Goal: Transaction & Acquisition: Purchase product/service

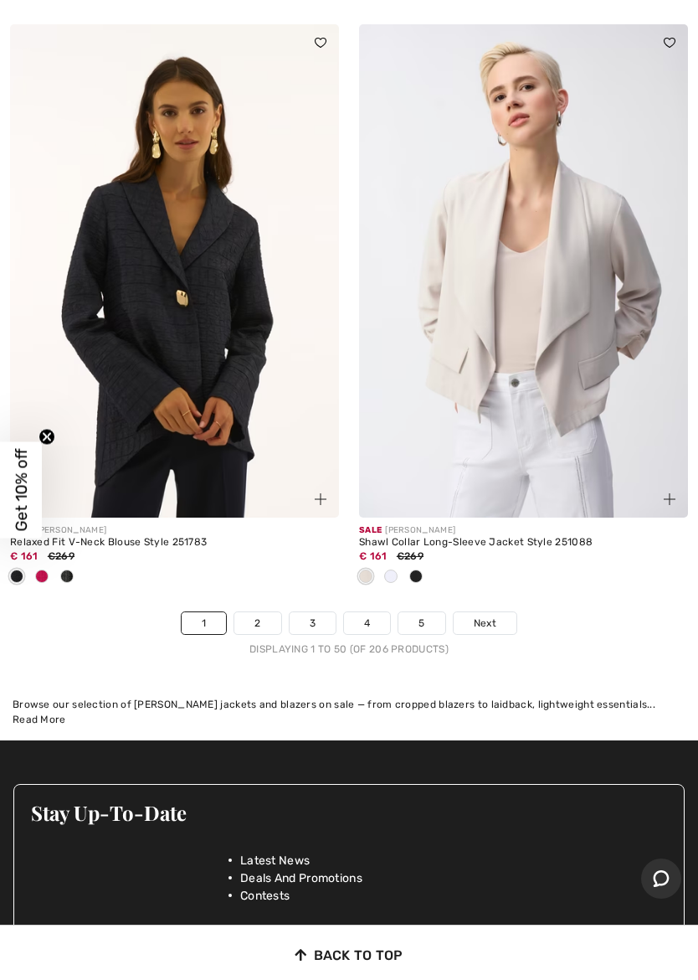
scroll to position [14881, 0]
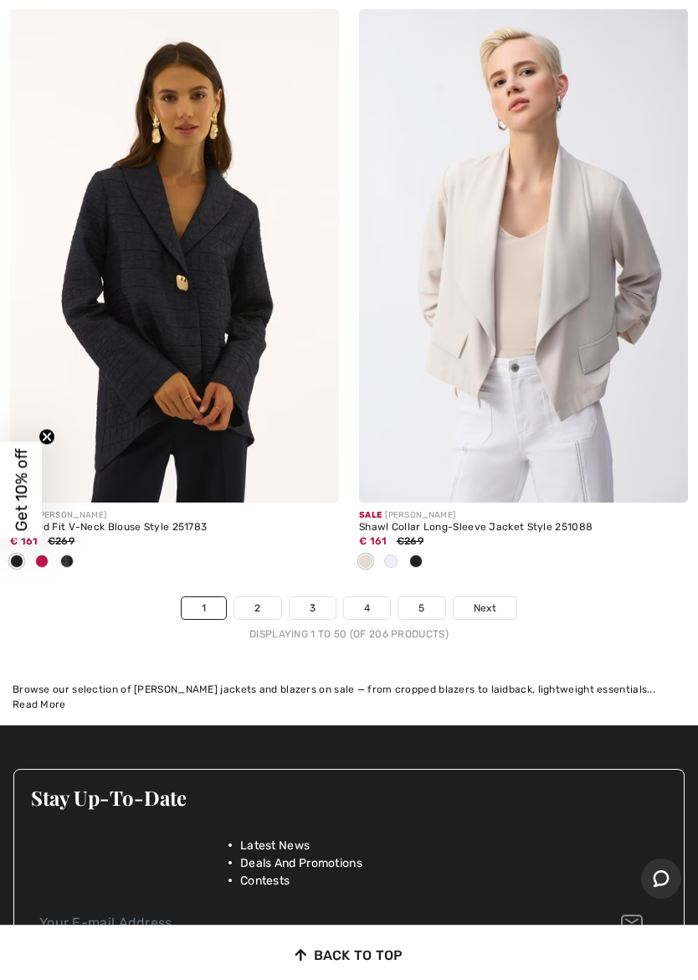
click at [491, 600] on span "Next" at bounding box center [485, 607] width 23 height 15
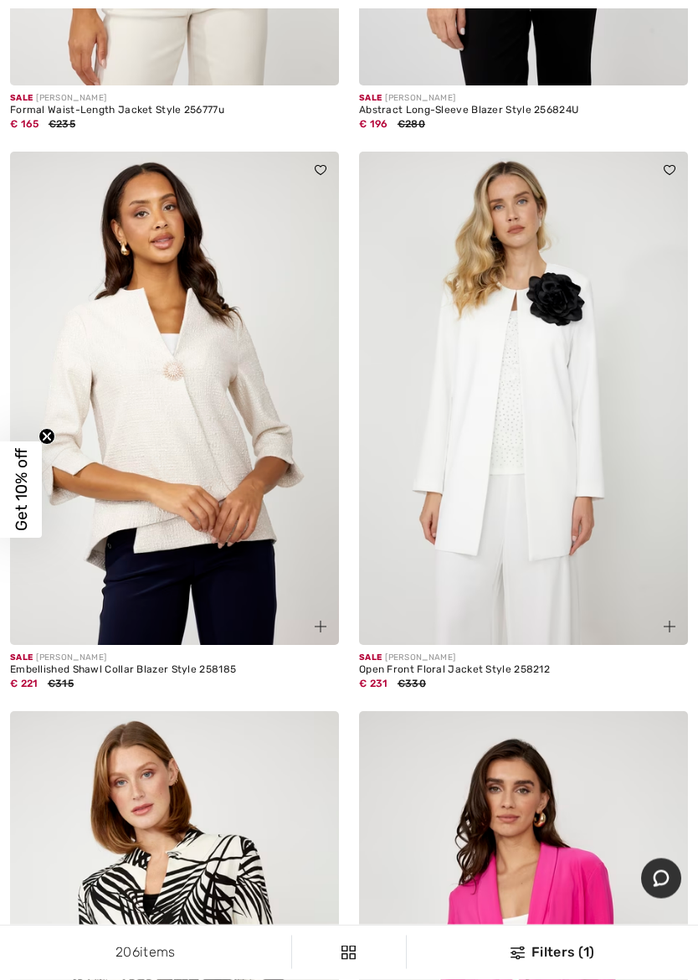
scroll to position [11382, 0]
click at [662, 515] on img at bounding box center [523, 399] width 329 height 494
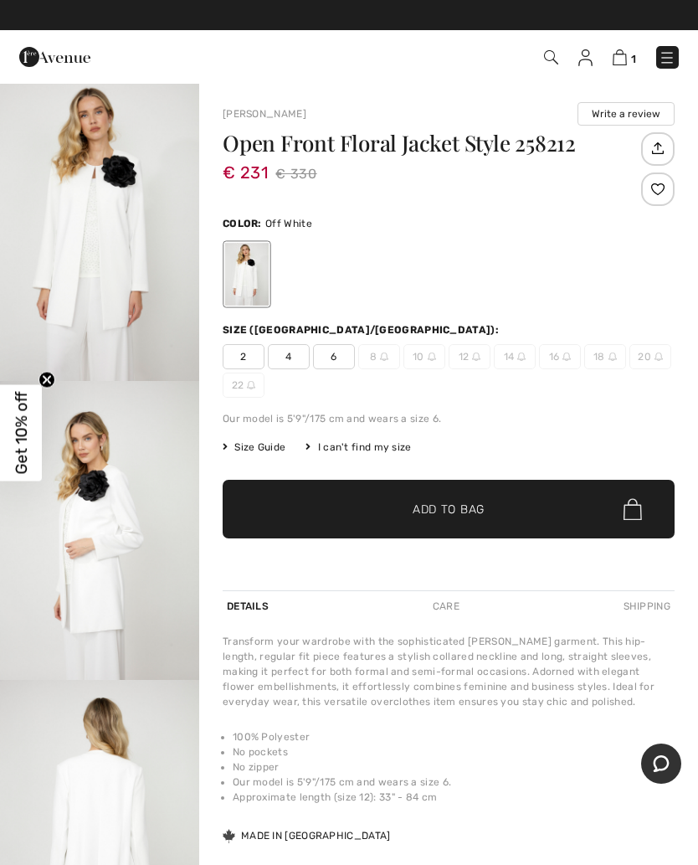
click at [674, 573] on div at bounding box center [449, 577] width 452 height 27
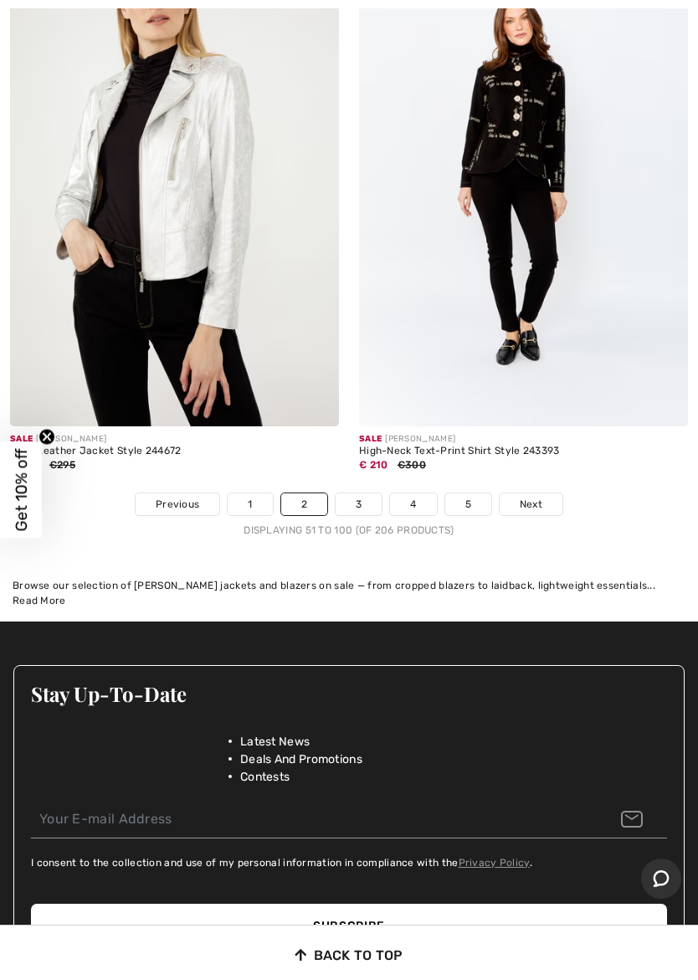
scroll to position [14693, 0]
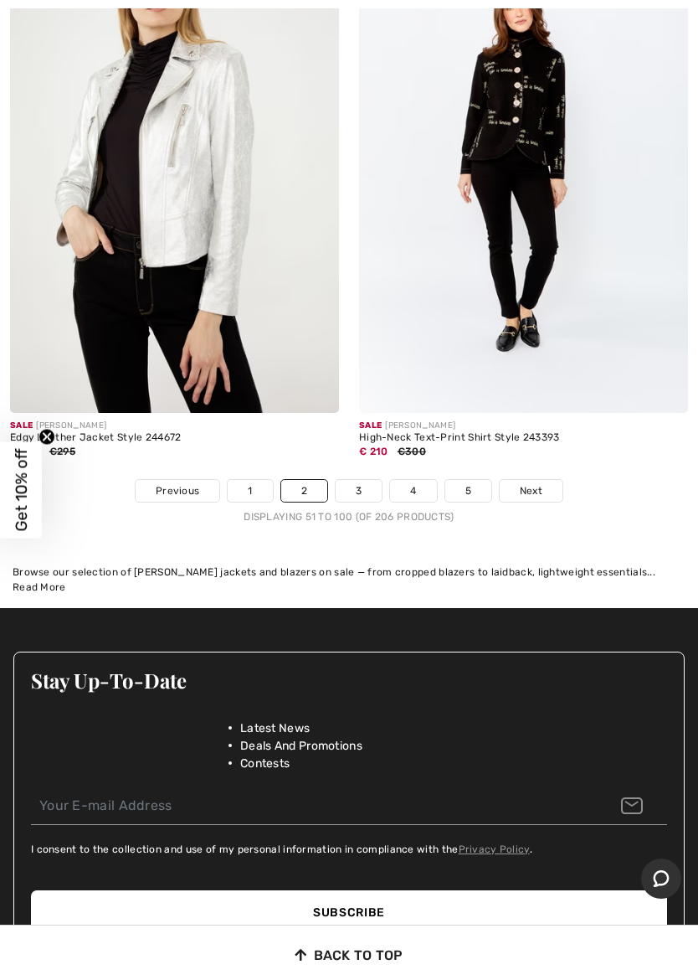
click at [530, 483] on span "Next" at bounding box center [531, 490] width 23 height 15
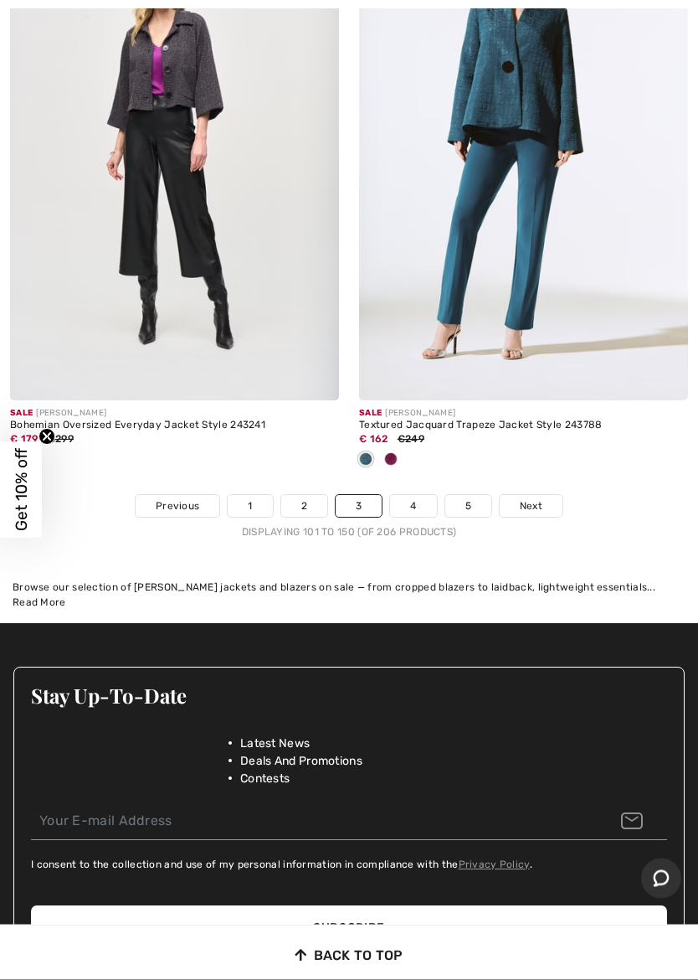
scroll to position [14705, 0]
click at [539, 495] on link "Next" at bounding box center [531, 506] width 63 height 22
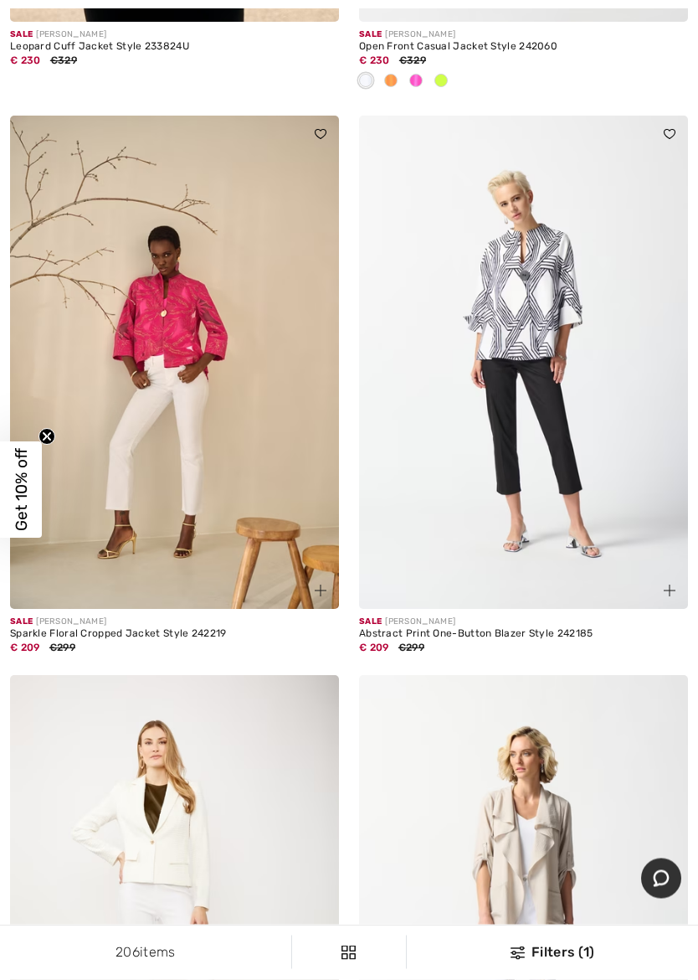
scroll to position [4223, 0]
click at [607, 577] on img at bounding box center [523, 363] width 329 height 494
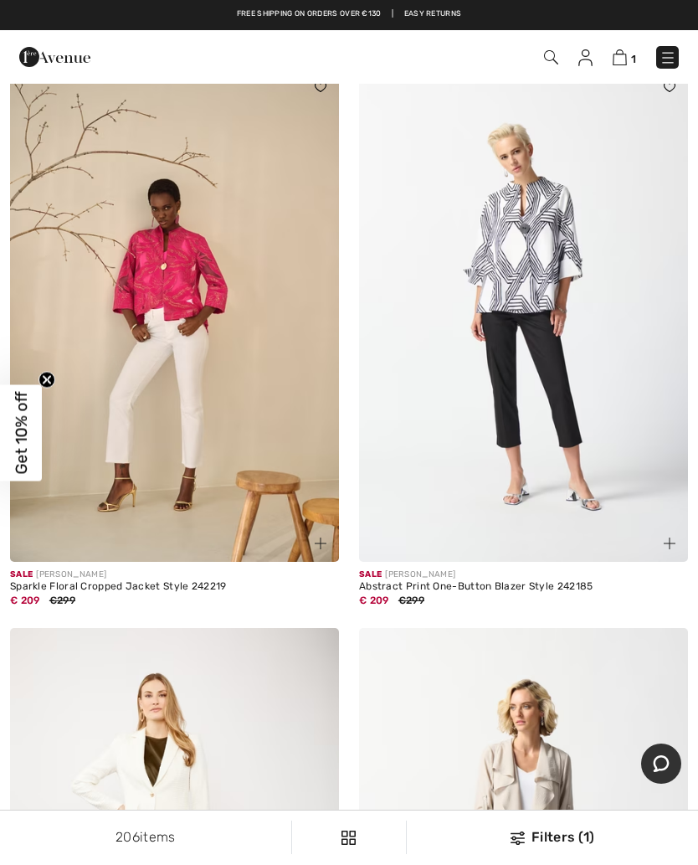
click at [157, 286] on img at bounding box center [174, 316] width 329 height 494
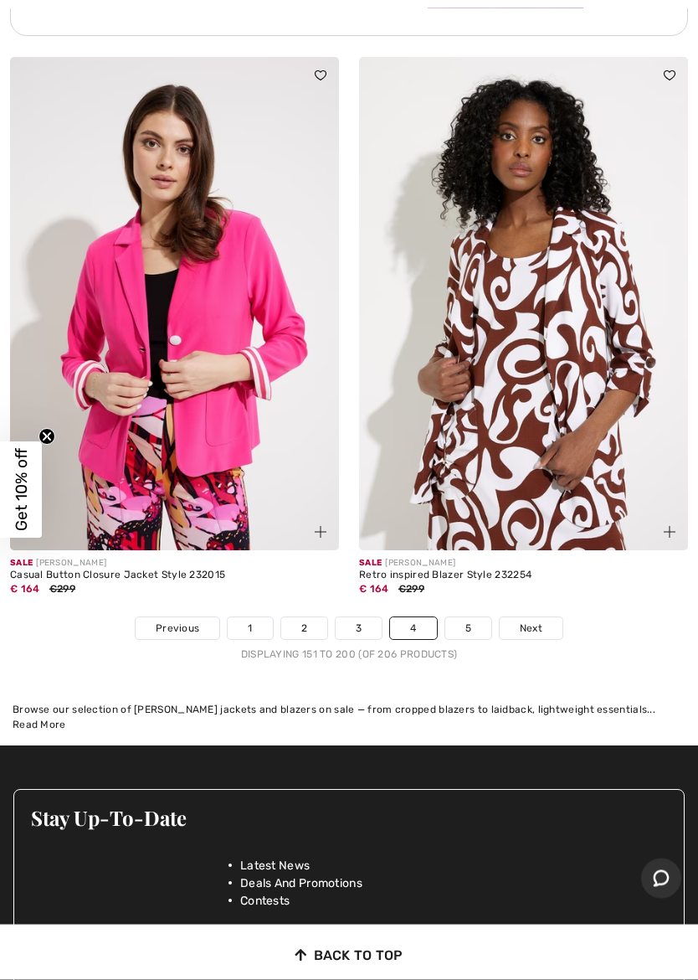
scroll to position [14638, 0]
click at [543, 593] on div "Sale JOSEPH RIBKOFF Retro inspired Blazer Style 232254 € 164 €299" at bounding box center [523, 583] width 329 height 66
click at [535, 620] on span "Next" at bounding box center [531, 627] width 23 height 15
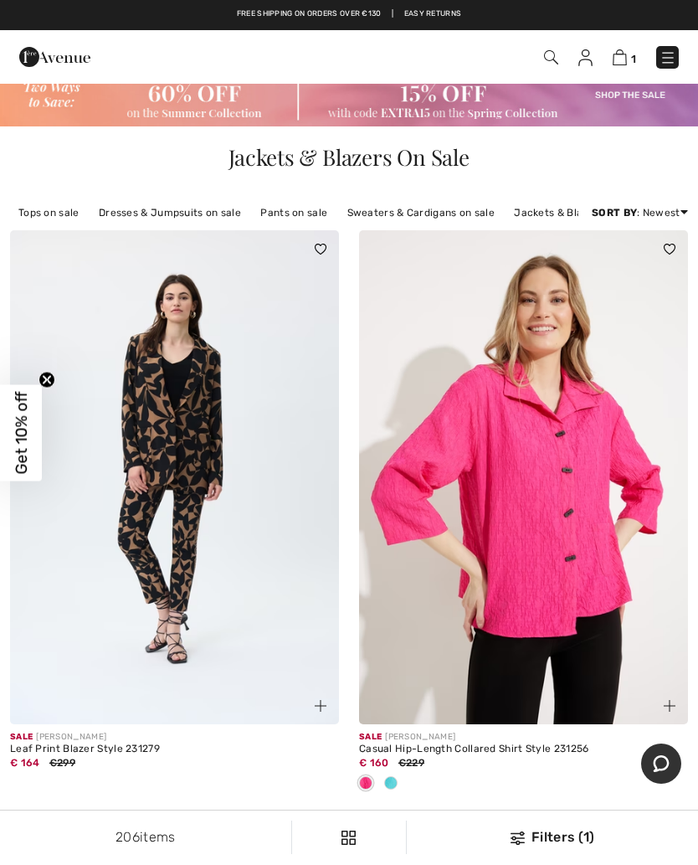
scroll to position [18, 0]
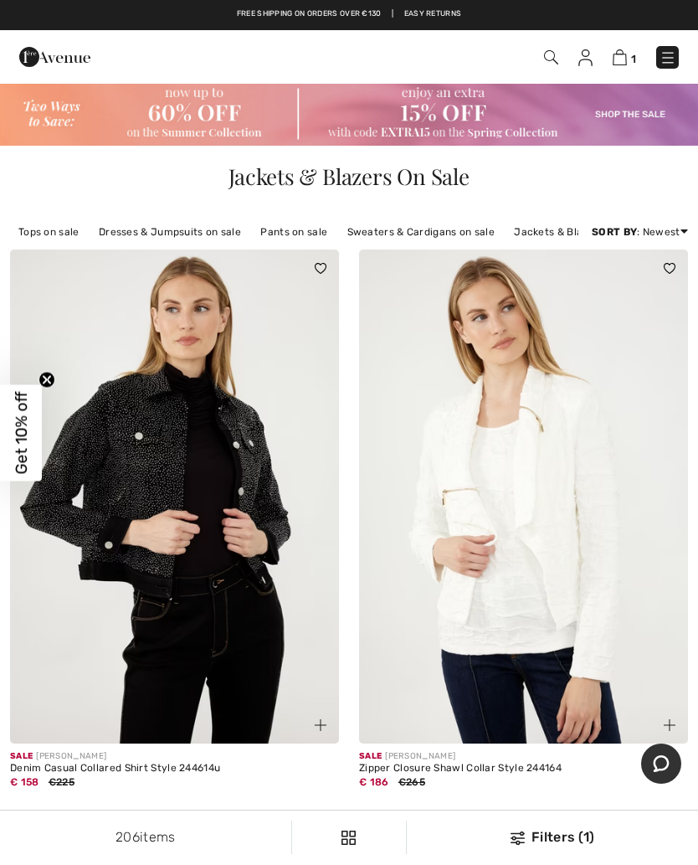
click at [121, 102] on img at bounding box center [349, 114] width 698 height 64
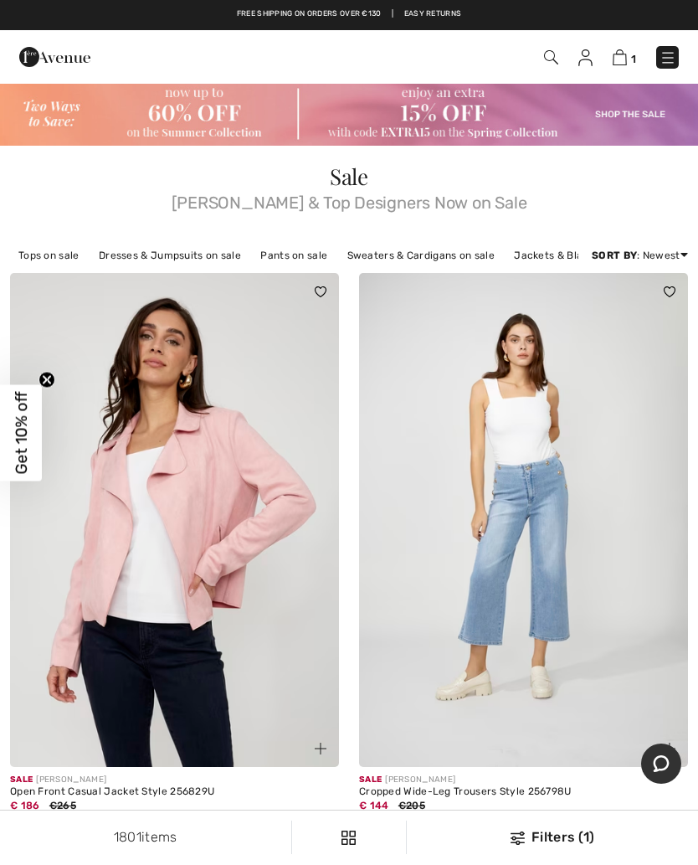
click at [76, 123] on img at bounding box center [349, 114] width 698 height 64
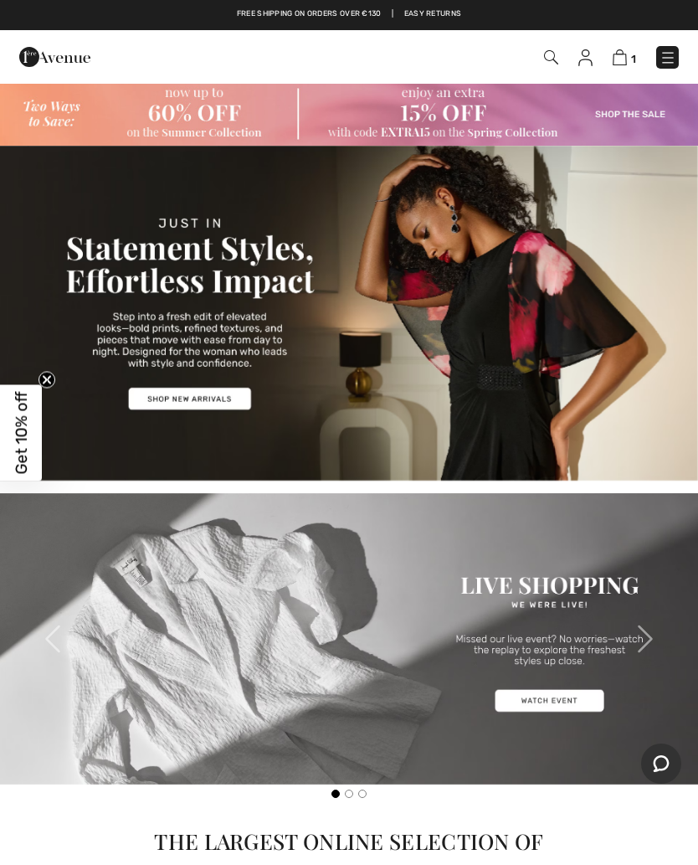
click at [672, 46] on link at bounding box center [667, 57] width 23 height 23
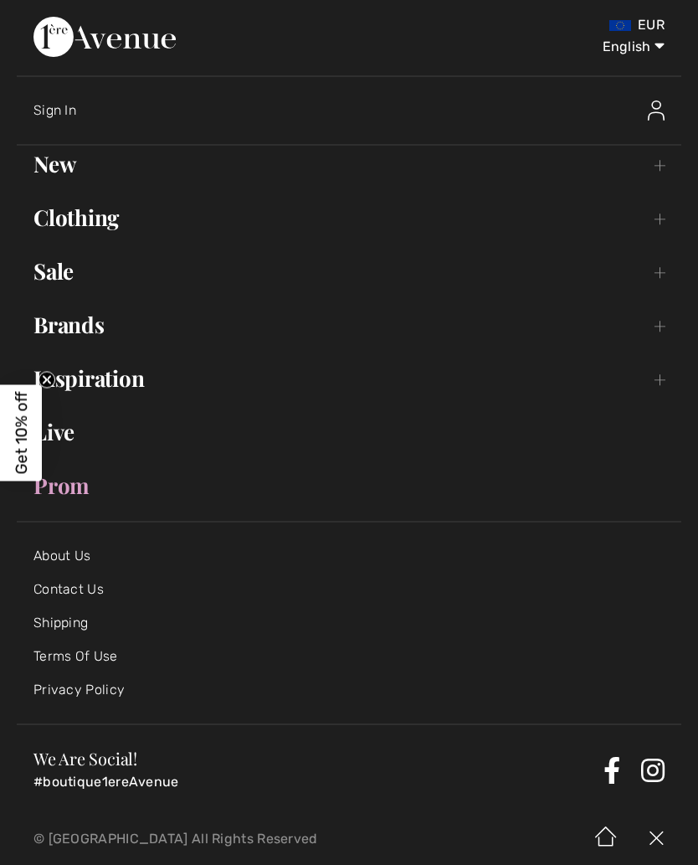
click at [51, 162] on link "New Toggle submenu" at bounding box center [349, 164] width 665 height 37
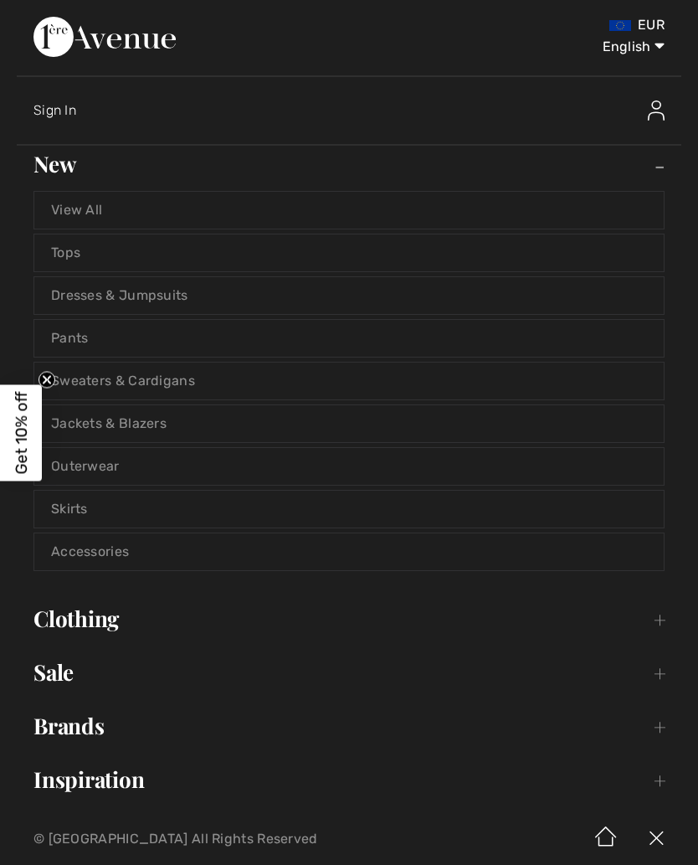
click at [94, 430] on link "Jackets & Blazers" at bounding box center [349, 423] width 630 height 37
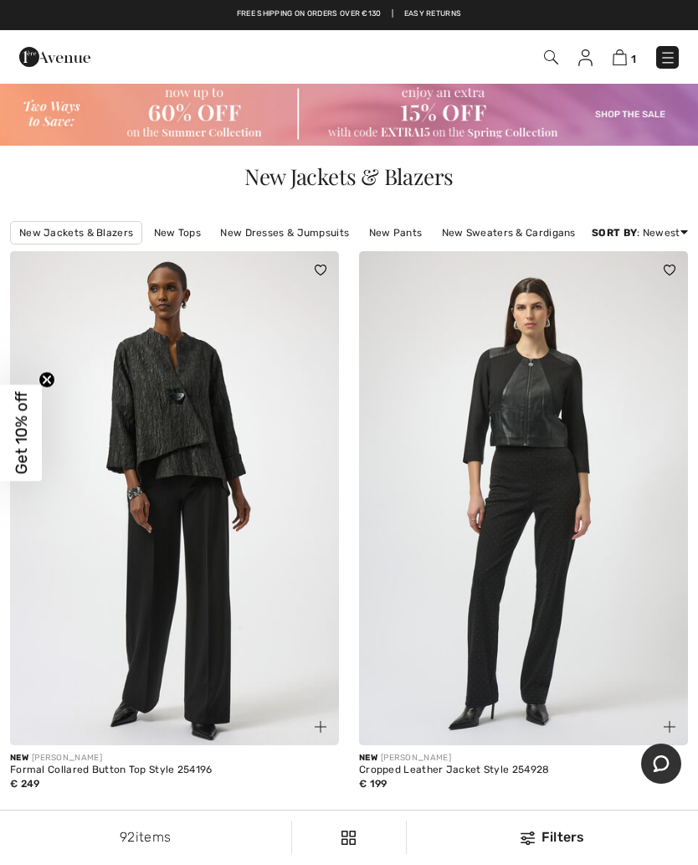
click at [162, 466] on img at bounding box center [174, 498] width 329 height 494
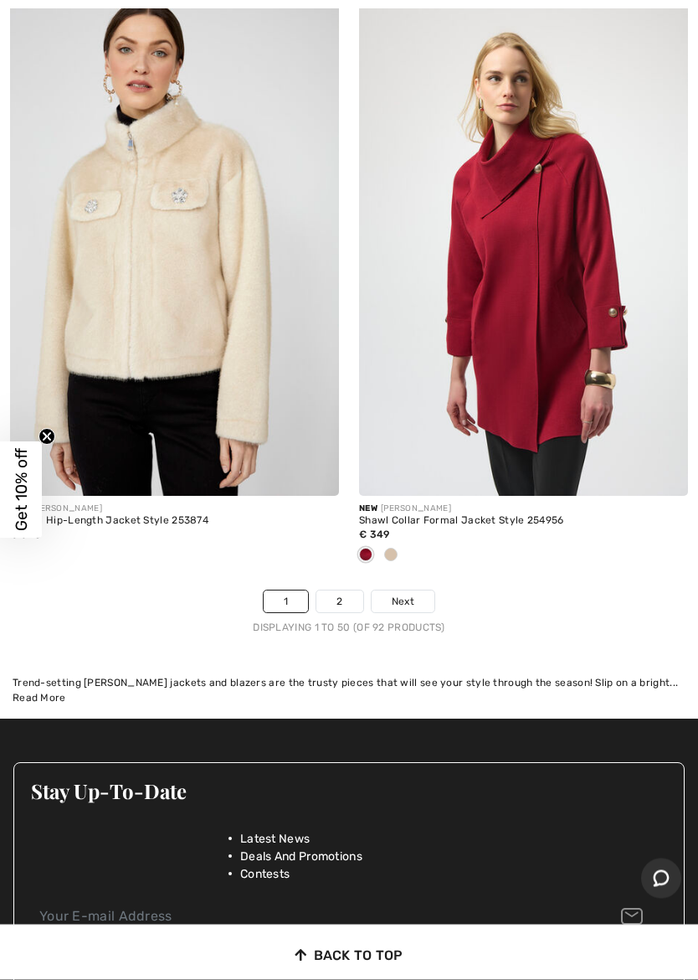
scroll to position [14612, 0]
click at [349, 590] on link "2" at bounding box center [339, 601] width 46 height 22
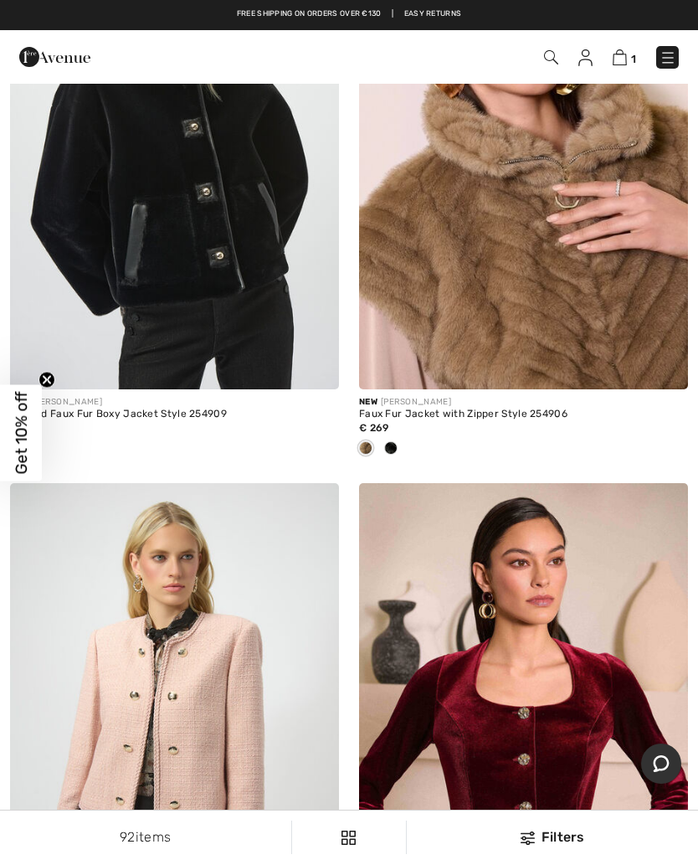
scroll to position [9250, 0]
